Goal: Information Seeking & Learning: Learn about a topic

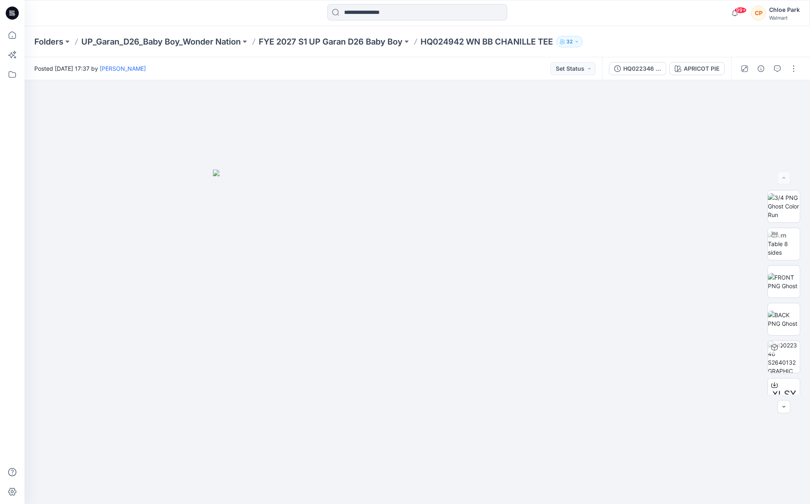
click at [262, 16] on div at bounding box center [417, 13] width 393 height 18
click at [775, 69] on icon "button" at bounding box center [777, 68] width 7 height 7
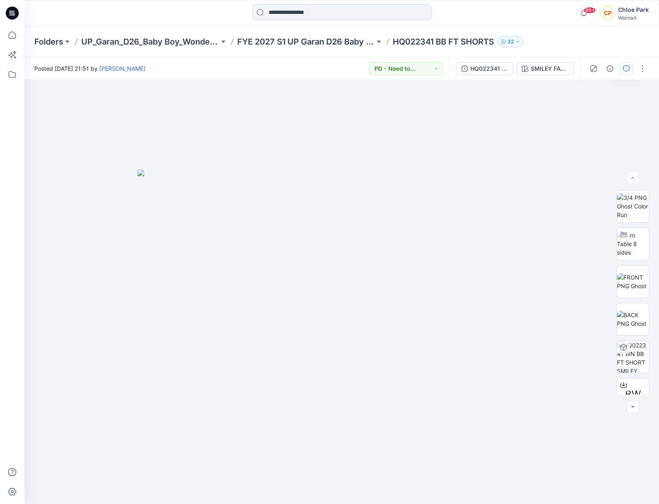
click at [629, 64] on button "button" at bounding box center [626, 68] width 13 height 13
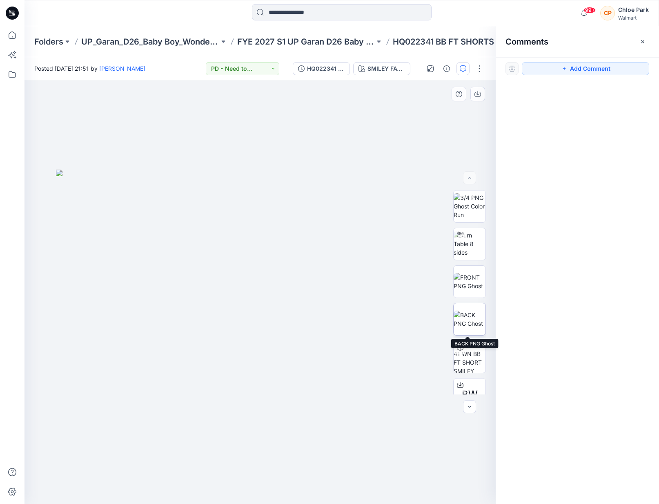
click at [465, 318] on img at bounding box center [470, 318] width 32 height 17
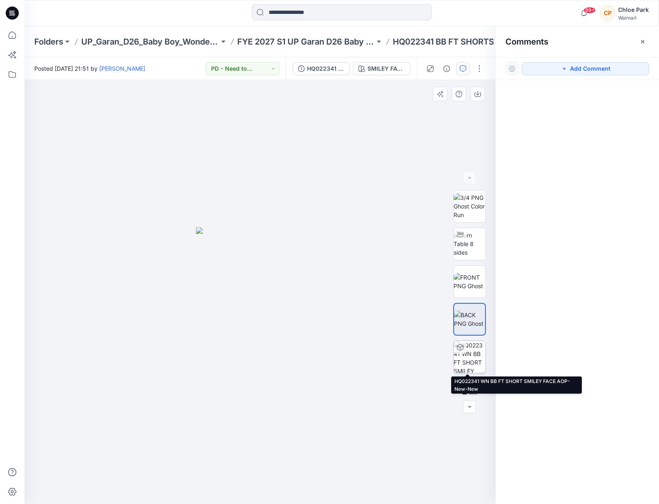
click at [475, 358] on img at bounding box center [470, 357] width 32 height 32
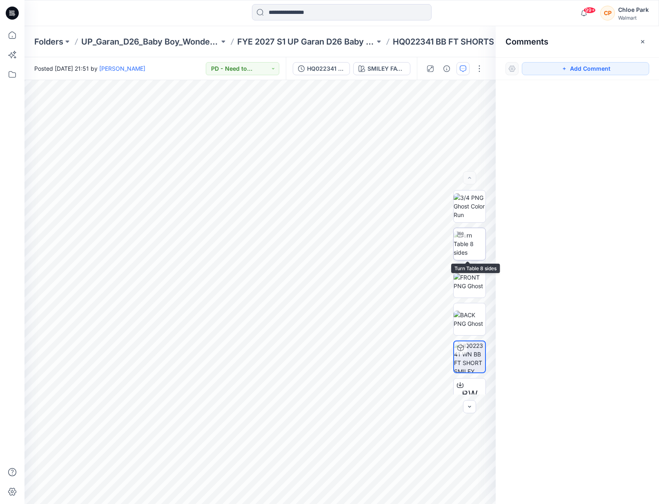
click at [476, 241] on img at bounding box center [470, 244] width 32 height 26
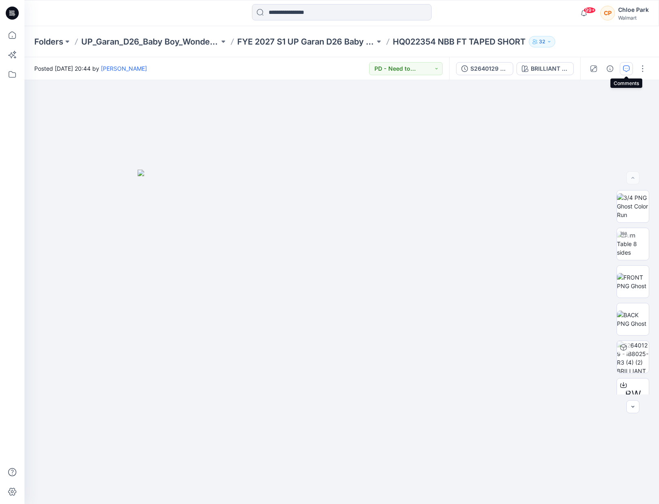
click at [629, 70] on icon "button" at bounding box center [626, 68] width 7 height 7
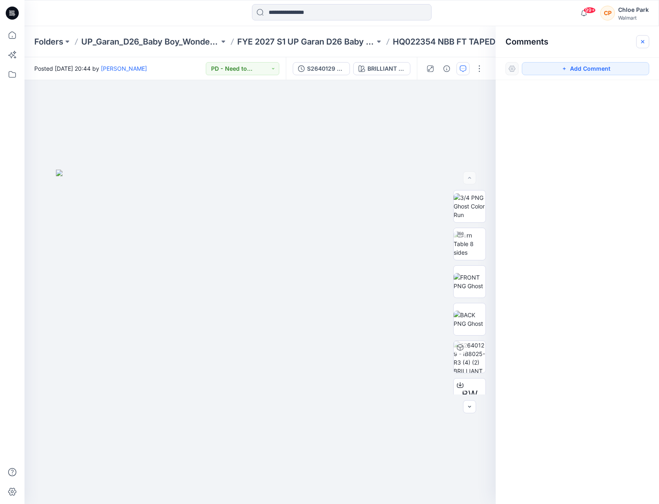
click at [645, 41] on icon "button" at bounding box center [643, 41] width 7 height 7
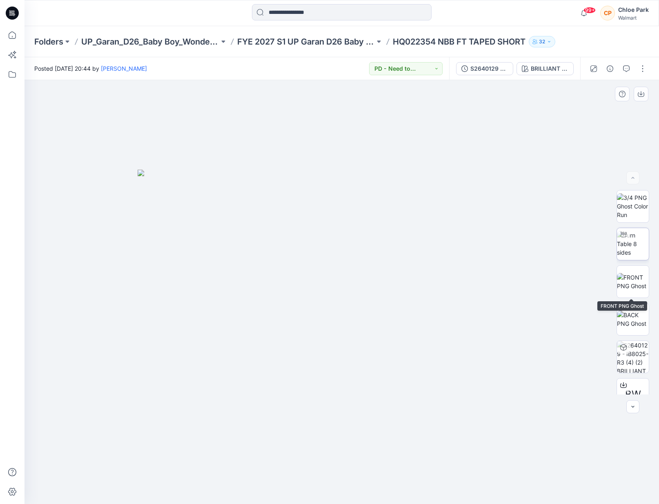
click at [632, 247] on img at bounding box center [633, 244] width 32 height 26
